Goal: Find specific page/section: Find specific page/section

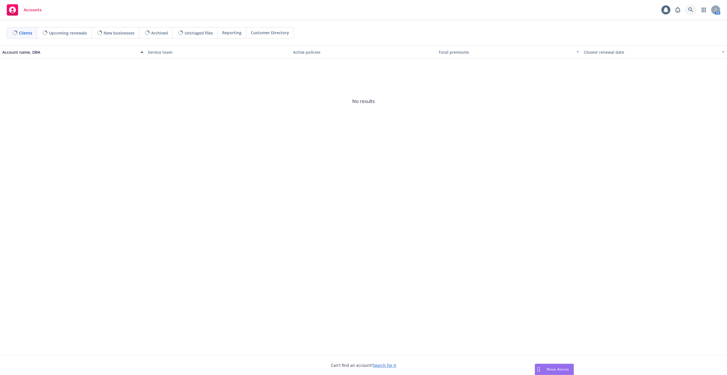
click at [690, 7] on link at bounding box center [690, 9] width 11 height 11
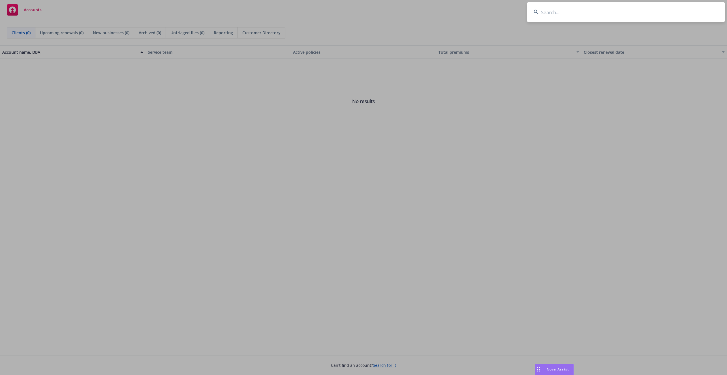
type input "d"
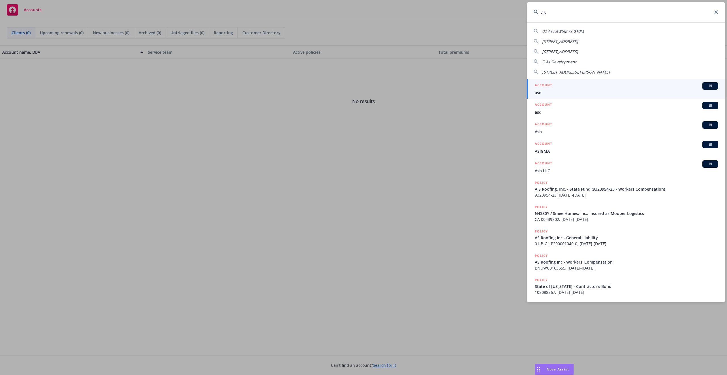
type input "as"
